Goal: Task Accomplishment & Management: Manage account settings

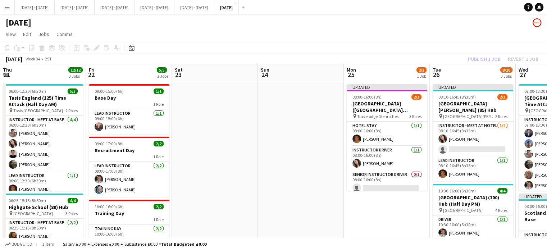
scroll to position [12, 0]
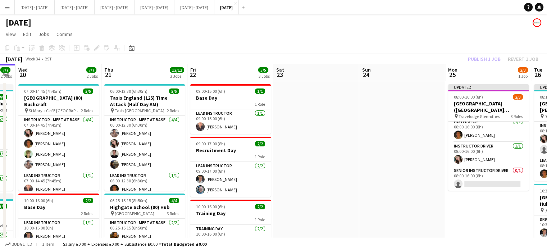
drag, startPoint x: 46, startPoint y: 214, endPoint x: 457, endPoint y: 212, distance: 410.2
click at [457, 212] on app-calendar-viewport "Mon 18 6/6 2 Jobs Tue 19 7/7 2 Jobs Wed 20 7/7 2 Jobs Thu 21 12/12 3 Jobs Fri 2…" at bounding box center [273, 236] width 547 height 345
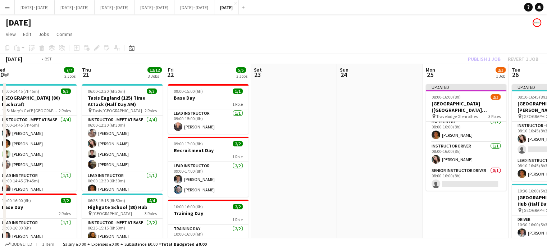
scroll to position [0, 151]
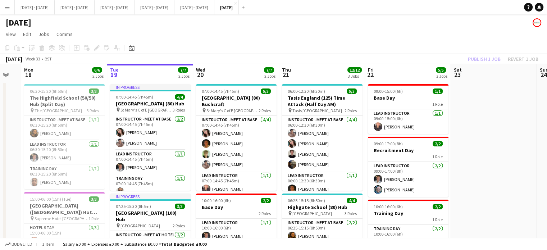
drag, startPoint x: 368, startPoint y: 200, endPoint x: 548, endPoint y: 175, distance: 181.4
click at [547, 175] on html "Menu Boards Boards Boards All jobs Status Workforce Workforce My Workforce Recr…" at bounding box center [273, 210] width 547 height 421
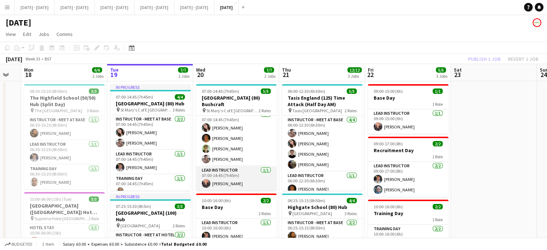
scroll to position [0, 0]
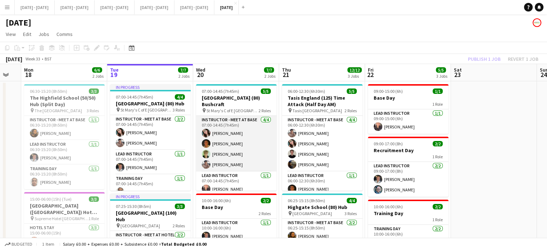
click at [231, 165] on app-card-role "Instructor - Meet at Base [DATE] 07:00-14:45 (7h45m) [PERSON_NAME] [PERSON_NAME…" at bounding box center [236, 144] width 81 height 56
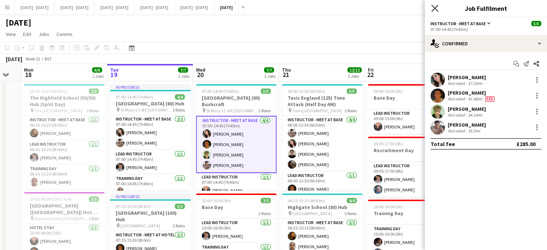
click at [435, 8] on icon "Close pop-in" at bounding box center [434, 8] width 7 height 7
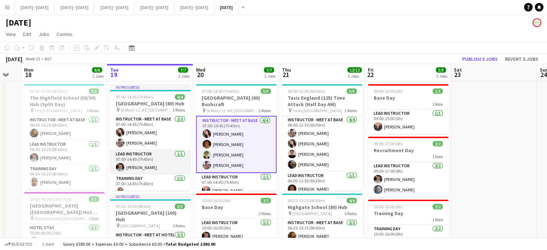
scroll to position [8, 0]
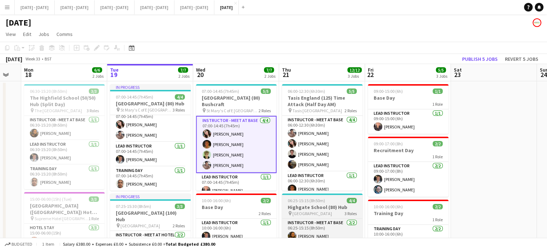
click at [139, 185] on app-card-role "Training Day [DATE] 07:00-14:45 (7h45m) [PERSON_NAME]" at bounding box center [150, 179] width 81 height 24
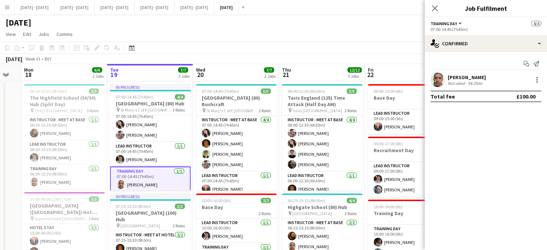
click at [159, 188] on app-card-role "Training Day [DATE] 07:00-14:45 (7h45m) [PERSON_NAME]" at bounding box center [150, 180] width 81 height 26
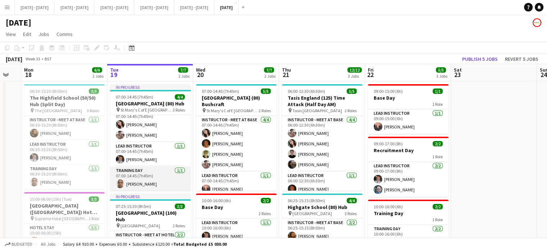
click at [168, 176] on app-card-role "Training Day [DATE] 07:00-14:45 (7h45m) [PERSON_NAME]" at bounding box center [150, 179] width 81 height 24
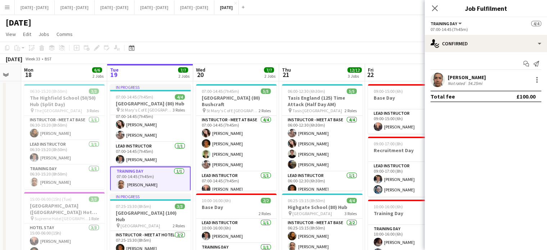
click at [468, 77] on div "[PERSON_NAME]" at bounding box center [467, 77] width 38 height 6
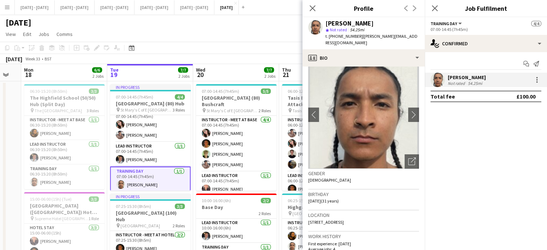
scroll to position [0, 0]
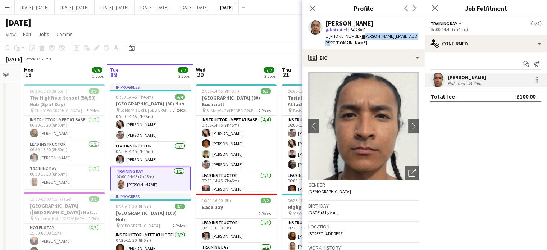
drag, startPoint x: 408, startPoint y: 35, endPoint x: 360, endPoint y: 34, distance: 48.2
click at [360, 34] on span "| [PERSON_NAME][EMAIL_ADDRESS][DOMAIN_NAME]" at bounding box center [372, 39] width 92 height 12
copy span "[PERSON_NAME][EMAIL_ADDRESS][DOMAIN_NAME]"
drag, startPoint x: 309, startPoint y: 7, endPoint x: 363, endPoint y: 5, distance: 53.7
click at [310, 6] on icon "Close pop-in" at bounding box center [313, 8] width 6 height 6
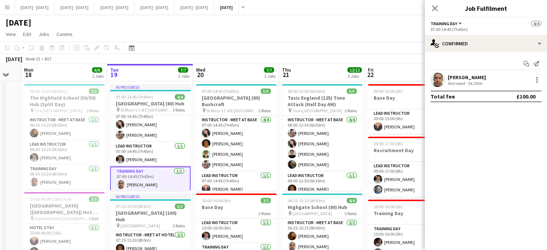
click at [478, 81] on div "54.25mi" at bounding box center [475, 83] width 17 height 5
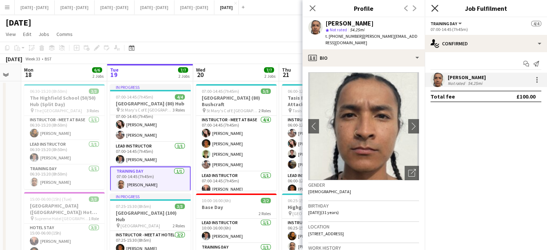
click at [312, 6] on icon "Close pop-in" at bounding box center [313, 8] width 6 height 6
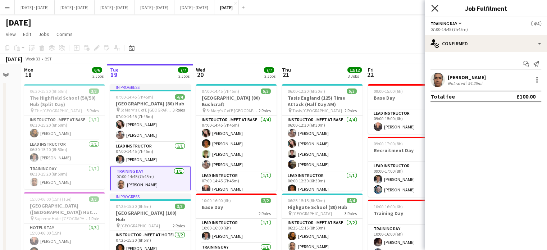
click at [436, 7] on icon at bounding box center [434, 8] width 7 height 7
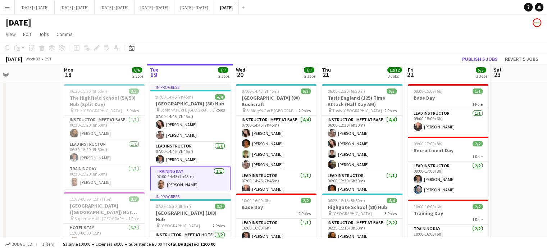
scroll to position [0, 195]
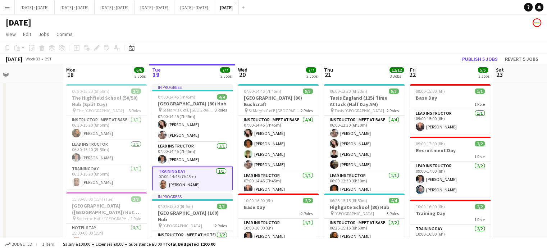
drag, startPoint x: 223, startPoint y: 69, endPoint x: 265, endPoint y: 66, distance: 42.2
click at [265, 66] on app-calendar-viewport "Fri 15 2/2 1 Job Sat 16 Sun 17 Mon 18 6/6 2 Jobs Tue 19 7/7 2 Jobs Wed 20 7/7 2…" at bounding box center [273, 236] width 547 height 345
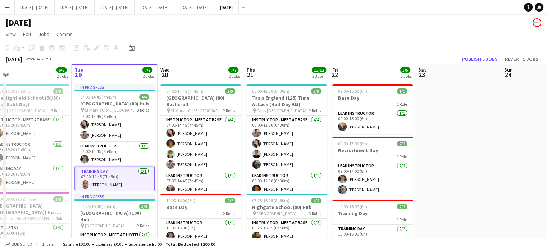
scroll to position [0, 273]
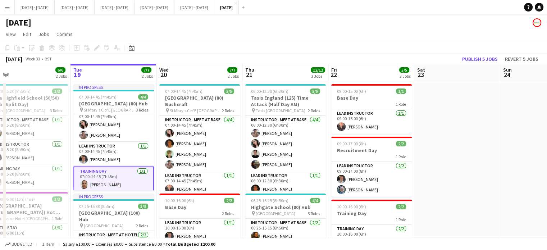
drag, startPoint x: 512, startPoint y: 115, endPoint x: 434, endPoint y: 122, distance: 78.7
click at [434, 122] on app-calendar-viewport "Fri 15 2/2 1 Job Sat 16 Sun 17 Mon 18 6/6 2 Jobs Tue 19 7/7 2 Jobs Wed 20 7/7 2…" at bounding box center [273, 236] width 547 height 345
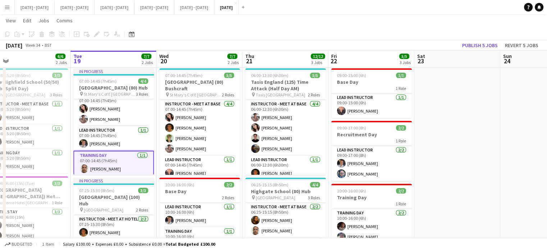
scroll to position [0, 0]
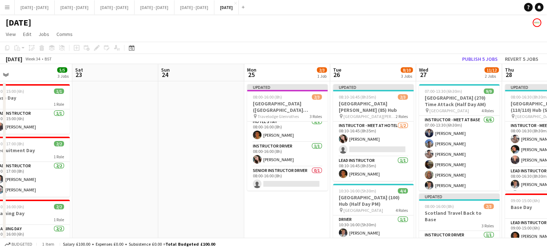
drag, startPoint x: 448, startPoint y: 154, endPoint x: 173, endPoint y: 198, distance: 278.8
click at [106, 173] on app-calendar-viewport "Tue 19 7/7 2 Jobs Wed 20 7/7 2 Jobs Thu 21 12/12 3 Jobs Fri 22 5/5 3 Jobs Sat 2…" at bounding box center [273, 236] width 547 height 345
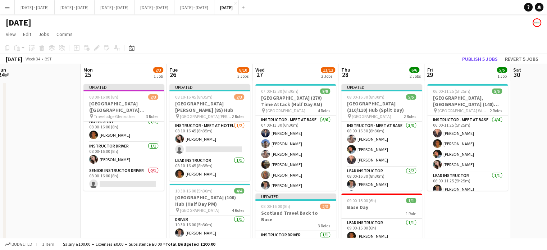
drag, startPoint x: 303, startPoint y: 224, endPoint x: 139, endPoint y: 219, distance: 164.2
click at [139, 219] on app-calendar-viewport "Thu 21 12/12 3 Jobs Fri 22 5/5 3 Jobs Sat 23 Sun 24 Mon 25 2/3 1 Job Tue 26 8/1…" at bounding box center [273, 236] width 547 height 345
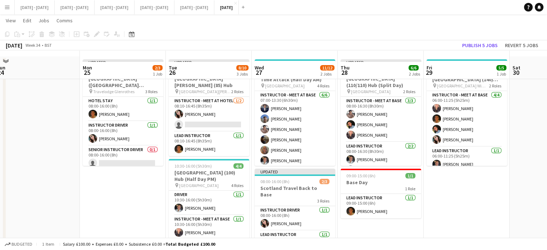
scroll to position [36, 0]
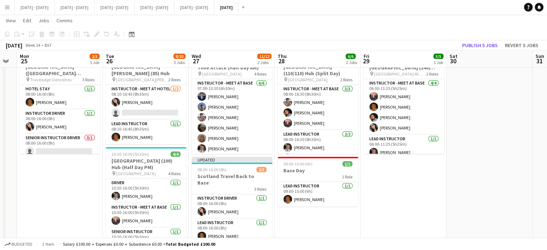
drag, startPoint x: 121, startPoint y: 200, endPoint x: 58, endPoint y: 200, distance: 63.3
click at [58, 200] on app-calendar-viewport "Thu 21 12/12 3 Jobs Fri 22 5/5 3 Jobs Sat 23 Sun 24 Mon 25 2/3 1 Job Tue 26 8/1…" at bounding box center [273, 182] width 547 height 380
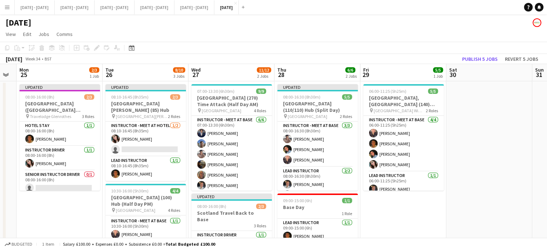
scroll to position [0, 305]
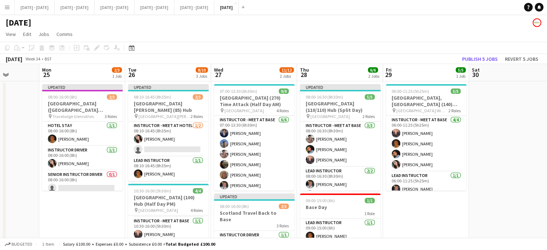
drag, startPoint x: 402, startPoint y: 210, endPoint x: 424, endPoint y: 206, distance: 23.1
click at [424, 206] on app-calendar-viewport "Thu 21 12/12 3 Jobs Fri 22 5/5 3 Jobs Sat 23 Sun 24 Mon 25 2/3 1 Job Tue 26 8/1…" at bounding box center [273, 236] width 547 height 345
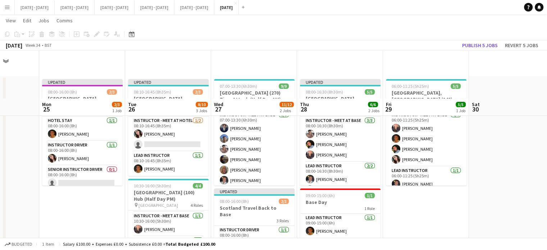
scroll to position [0, 0]
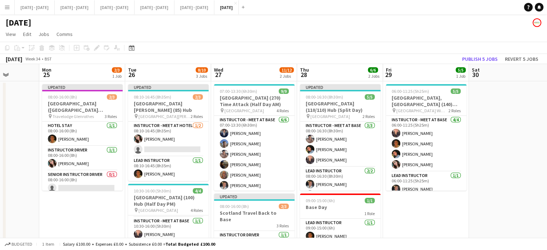
click at [422, 204] on app-date-cell "06:00-11:25 (5h25m) 5/5 [GEOGRAPHIC_DATA], [GEOGRAPHIC_DATA] (140) Hub (Half Da…" at bounding box center [426, 245] width 86 height 328
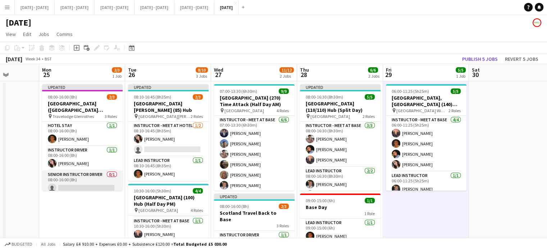
click at [73, 190] on app-card-role "Senior Instructor Driver 0/1 08:00-16:00 (8h) single-neutral-actions" at bounding box center [82, 183] width 81 height 24
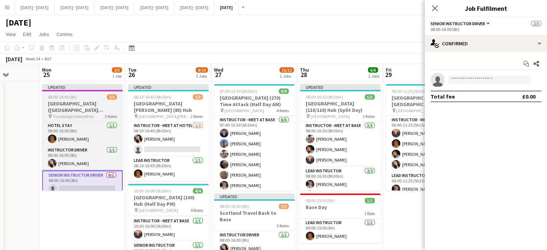
click at [90, 109] on h3 "[GEOGRAPHIC_DATA] ([GEOGRAPHIC_DATA][PERSON_NAME]) - [GEOGRAPHIC_DATA][PERSON_N…" at bounding box center [82, 106] width 81 height 13
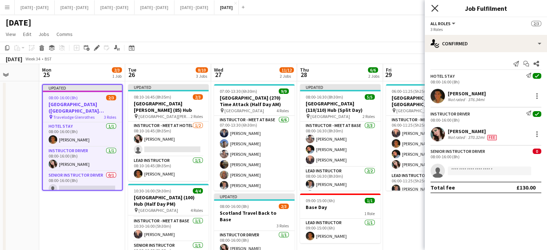
click at [433, 6] on icon "Close pop-in" at bounding box center [434, 8] width 7 height 7
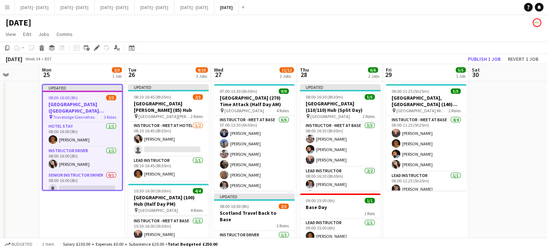
click at [176, 139] on app-card-role "Instructor - Meet at Hotel [DATE] 08:10-16:45 (8h35m) [PERSON_NAME] single-neut…" at bounding box center [168, 139] width 81 height 35
click at [166, 138] on app-card-role "Instructor - Meet at Hotel [DATE] 08:10-16:45 (8h35m) [PERSON_NAME] single-neut…" at bounding box center [168, 139] width 81 height 35
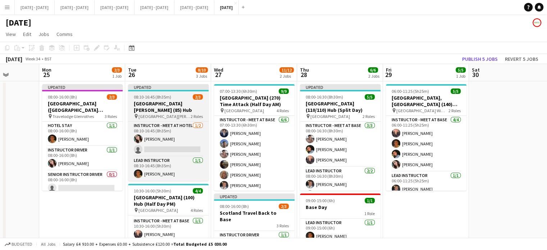
click at [159, 100] on app-job-card "Updated 08:10-16:45 (8h35m) 2/3 [GEOGRAPHIC_DATA][PERSON_NAME] (85) Hub pin [GE…" at bounding box center [168, 132] width 81 height 97
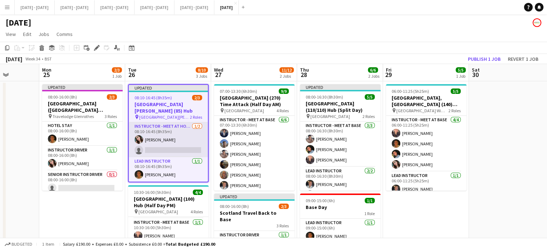
click at [167, 140] on app-card-role "Instructor - Meet at Hotel [DATE] 08:10-16:45 (8h35m) [PERSON_NAME] single-neut…" at bounding box center [168, 139] width 79 height 35
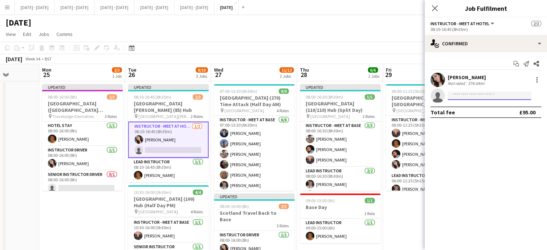
click at [472, 94] on input at bounding box center [489, 95] width 83 height 9
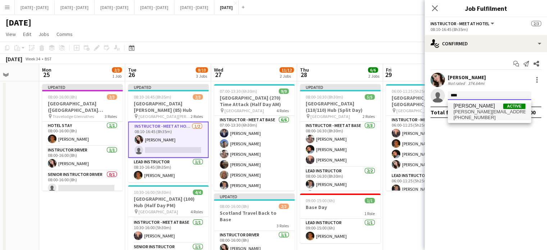
type input "****"
click at [472, 113] on span "[PERSON_NAME][EMAIL_ADDRESS][DOMAIN_NAME]" at bounding box center [490, 112] width 72 height 6
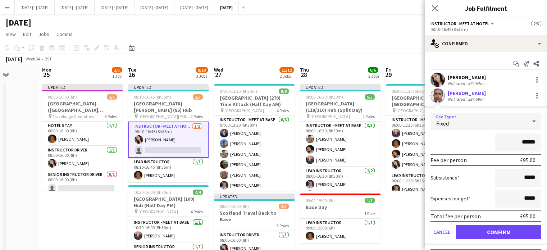
click at [514, 125] on div "Fixed" at bounding box center [479, 121] width 96 height 17
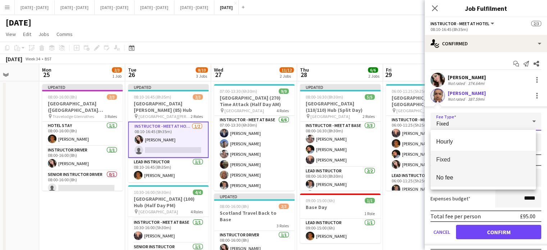
click at [483, 175] on span "No fee" at bounding box center [483, 177] width 94 height 7
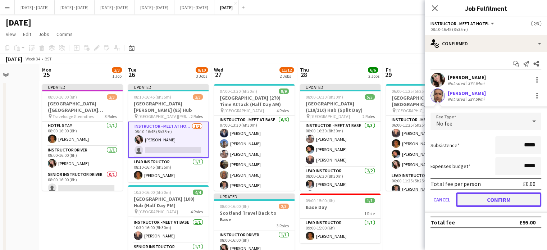
click at [492, 194] on button "Confirm" at bounding box center [498, 200] width 85 height 14
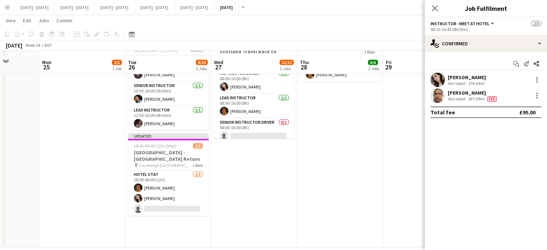
scroll to position [170, 0]
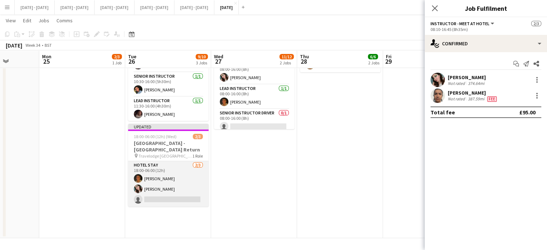
click at [155, 184] on app-card-role "Hotel Stay [DATE] 18:00-06:00 (12h) [PERSON_NAME] [PERSON_NAME] single-neutral-…" at bounding box center [168, 183] width 81 height 45
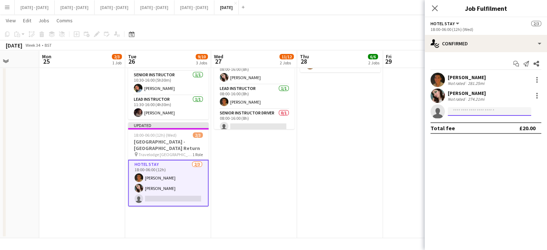
click at [475, 110] on input at bounding box center [489, 111] width 83 height 9
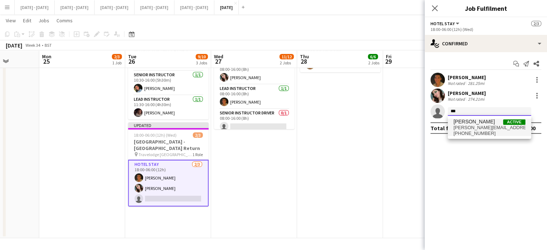
type input "***"
click at [469, 130] on span "[PERSON_NAME][EMAIL_ADDRESS][DOMAIN_NAME]" at bounding box center [490, 128] width 72 height 6
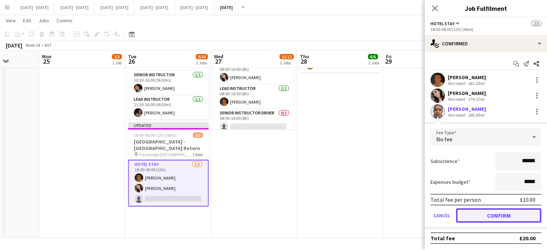
click at [492, 215] on button "Confirm" at bounding box center [498, 215] width 85 height 14
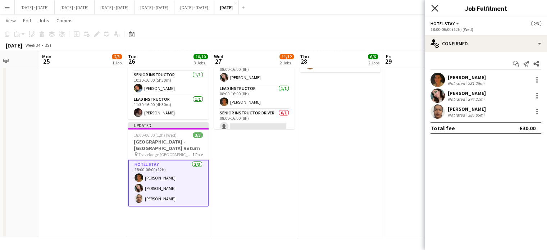
click at [434, 9] on icon at bounding box center [434, 8] width 7 height 7
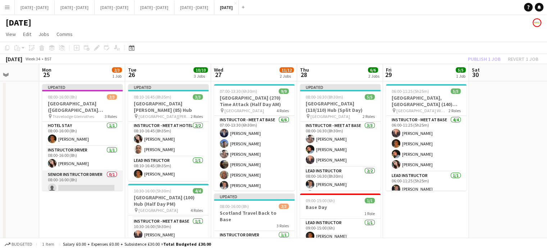
scroll to position [4, 0]
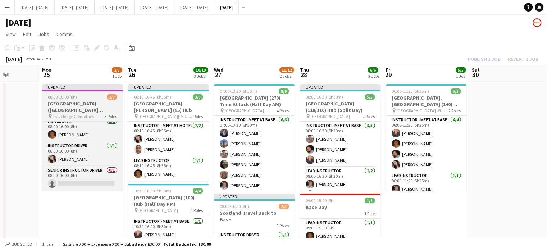
click at [83, 100] on app-job-card "Updated 08:00-16:00 (8h) 2/3 [GEOGRAPHIC_DATA] ([GEOGRAPHIC_DATA][PERSON_NAME])…" at bounding box center [82, 137] width 81 height 107
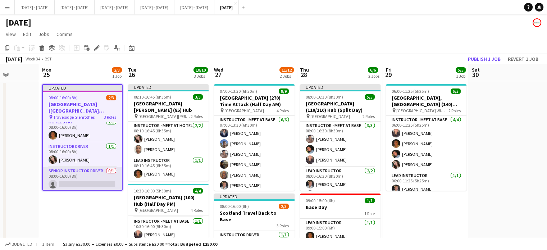
click at [75, 173] on app-card-role "Senior Instructor Driver 0/1 08:00-16:00 (8h) single-neutral-actions" at bounding box center [82, 179] width 79 height 24
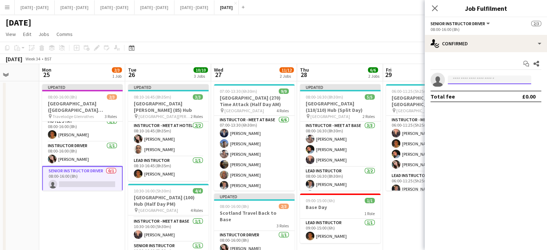
click at [478, 80] on input at bounding box center [489, 80] width 83 height 9
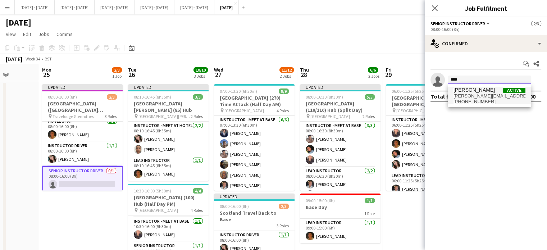
type input "****"
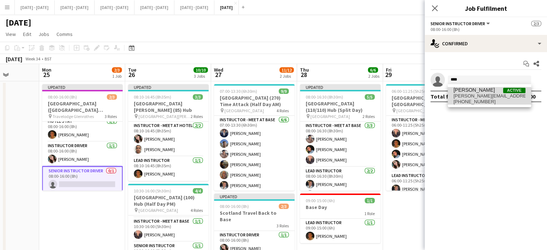
click at [479, 103] on span "[PHONE_NUMBER]" at bounding box center [490, 102] width 72 height 6
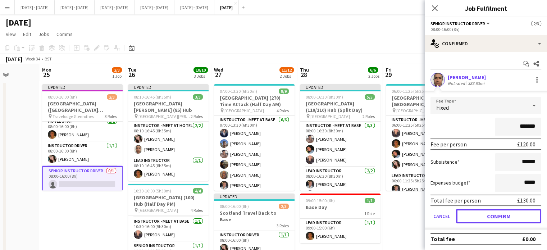
drag, startPoint x: 476, startPoint y: 218, endPoint x: 474, endPoint y: 199, distance: 19.3
click at [476, 218] on button "Confirm" at bounding box center [498, 216] width 85 height 14
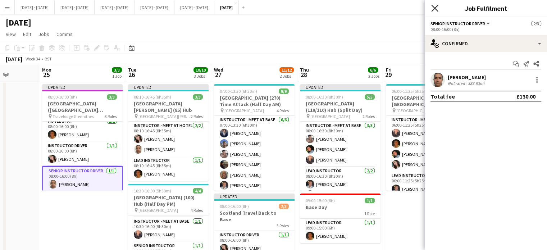
click at [433, 8] on icon "Close pop-in" at bounding box center [434, 8] width 7 height 7
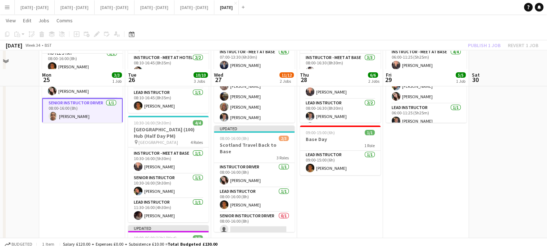
scroll to position [108, 0]
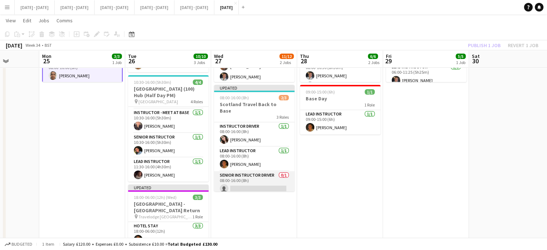
click at [254, 176] on app-card-role "Senior Instructor Driver 0/1 08:00-16:00 (8h) single-neutral-actions" at bounding box center [254, 183] width 81 height 24
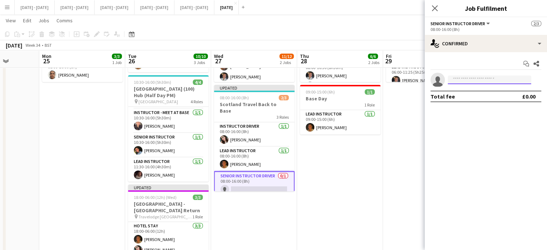
click at [474, 83] on input at bounding box center [489, 80] width 83 height 9
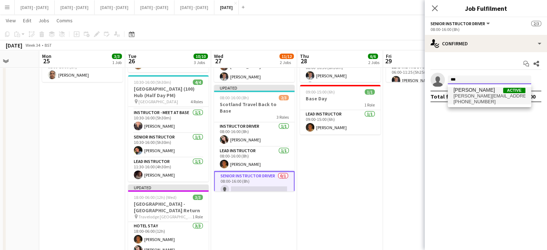
type input "***"
click at [472, 90] on span "[PERSON_NAME]" at bounding box center [474, 90] width 41 height 6
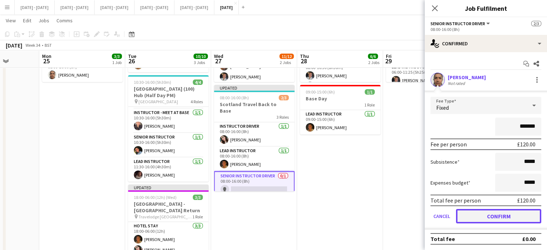
click at [504, 218] on button "Confirm" at bounding box center [498, 216] width 85 height 14
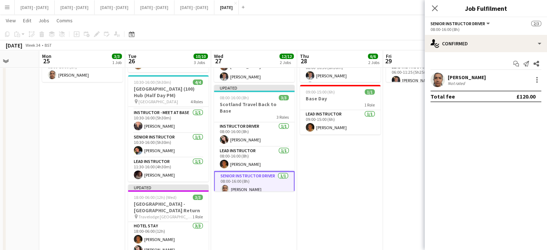
click at [436, 8] on icon "Close pop-in" at bounding box center [435, 8] width 6 height 6
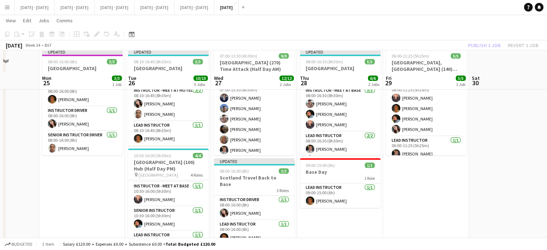
scroll to position [0, 0]
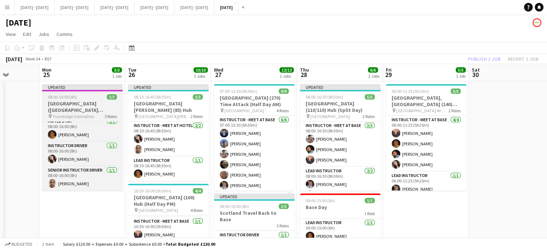
click at [68, 98] on span "08:00-16:00 (8h)" at bounding box center [62, 96] width 29 height 5
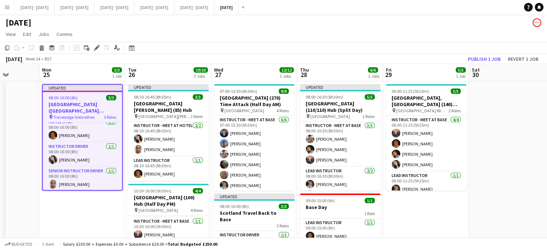
scroll to position [0, 304]
click at [484, 57] on button "Publish 1 job" at bounding box center [484, 58] width 39 height 9
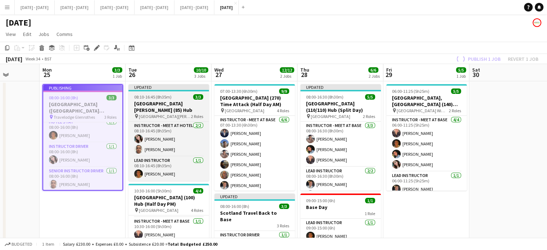
click at [162, 101] on h3 "[GEOGRAPHIC_DATA][PERSON_NAME] (85) Hub" at bounding box center [168, 106] width 81 height 13
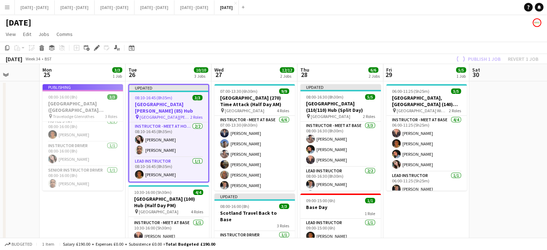
scroll to position [0, 0]
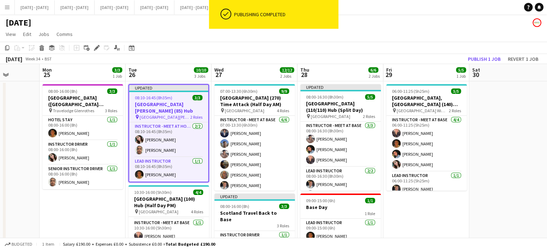
click at [477, 54] on div "Publish 1 job Revert 1 job" at bounding box center [504, 58] width 88 height 9
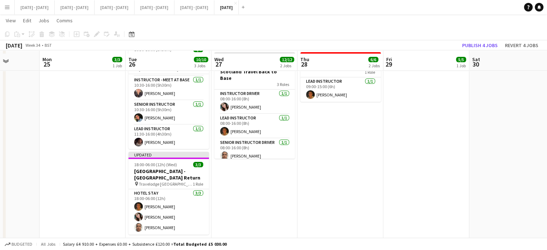
scroll to position [144, 0]
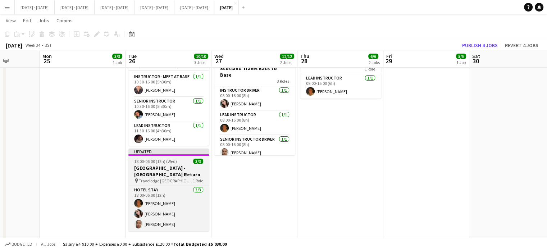
click at [179, 159] on div "18:00-06:00 (12h) (Wed) 3/3" at bounding box center [168, 161] width 81 height 5
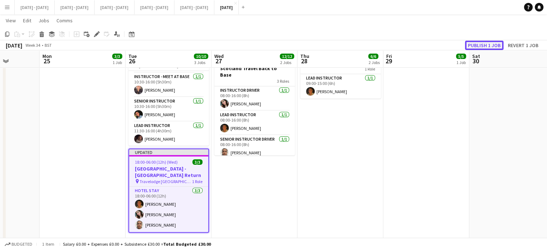
click at [484, 45] on button "Publish 1 job" at bounding box center [484, 45] width 39 height 9
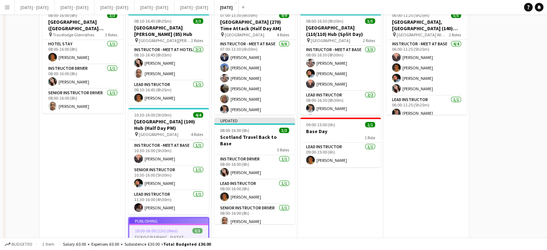
scroll to position [0, 0]
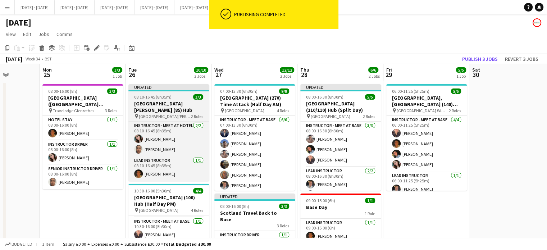
click at [146, 105] on h3 "[GEOGRAPHIC_DATA][PERSON_NAME] (85) Hub" at bounding box center [168, 106] width 81 height 13
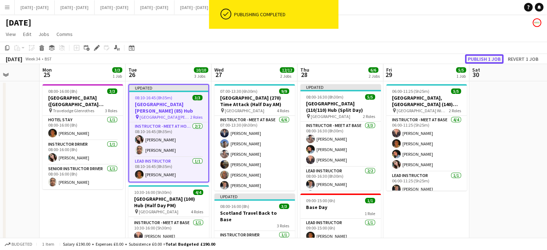
click at [479, 56] on button "Publish 1 job" at bounding box center [484, 58] width 39 height 9
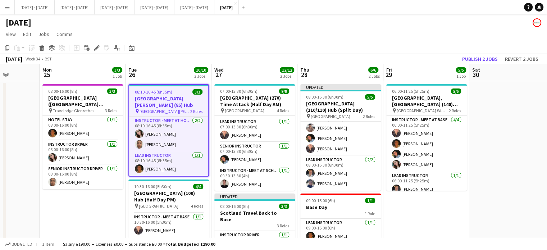
click at [420, 223] on app-date-cell "06:00-11:25 (5h25m) 5/5 [GEOGRAPHIC_DATA], [GEOGRAPHIC_DATA] (140) Hub (Half Da…" at bounding box center [427, 245] width 86 height 328
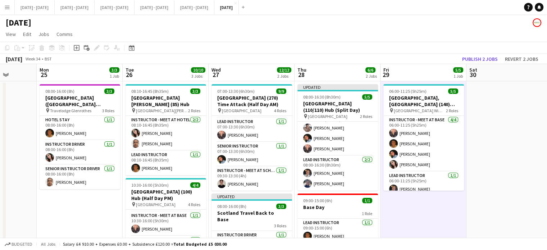
scroll to position [0, 222]
drag, startPoint x: 483, startPoint y: 207, endPoint x: 480, endPoint y: 200, distance: 7.9
click at [480, 200] on app-calendar-viewport "Fri 22 5/5 3 Jobs Sat 23 Sun 24 Mon 25 3/3 1 Job Tue 26 10/10 3 Jobs Wed 27 12/…" at bounding box center [273, 236] width 547 height 345
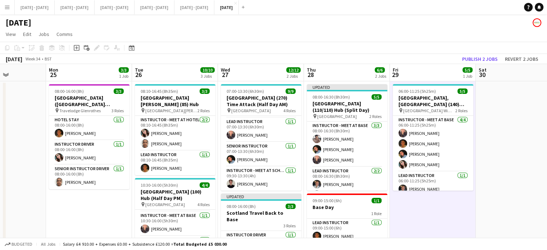
drag, startPoint x: 216, startPoint y: 65, endPoint x: 258, endPoint y: 63, distance: 41.4
click at [258, 63] on app-calendar "Copy Paste Paste Ctrl+V Paste with crew Ctrl+Shift+V Paste linked Job [GEOGRAPH…" at bounding box center [273, 225] width 547 height 367
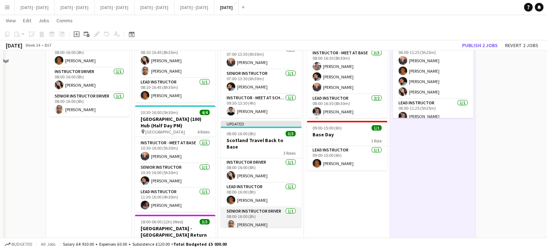
scroll to position [0, 0]
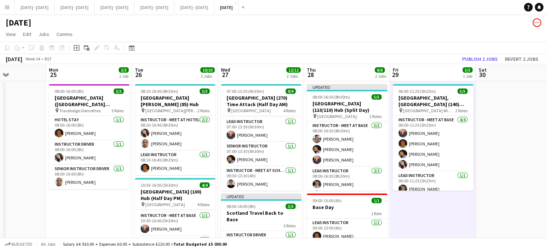
click at [177, 75] on app-board-header-date "Tue 26 10/10 3 Jobs" at bounding box center [175, 72] width 86 height 17
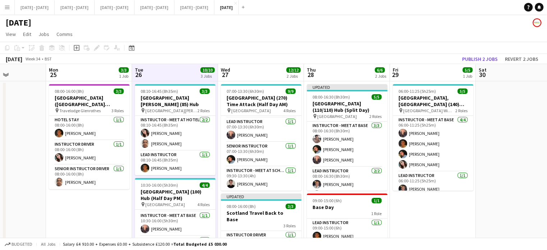
click at [239, 74] on app-board-header-date "Wed 27 12/12 2 Jobs" at bounding box center [261, 72] width 86 height 17
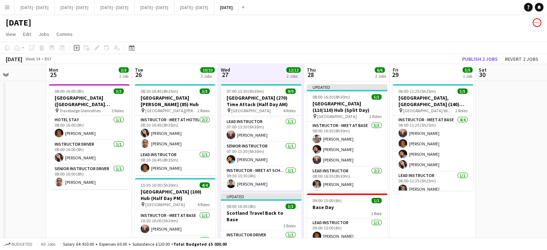
click at [347, 73] on app-board-header-date "Thu 28 6/6 2 Jobs" at bounding box center [347, 72] width 86 height 17
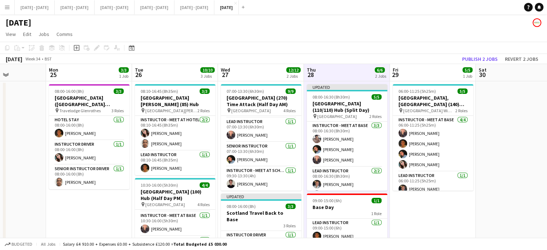
click at [422, 68] on app-board-header-date "Fri 29 5/5 1 Job" at bounding box center [433, 72] width 86 height 17
